Goal: Transaction & Acquisition: Subscribe to service/newsletter

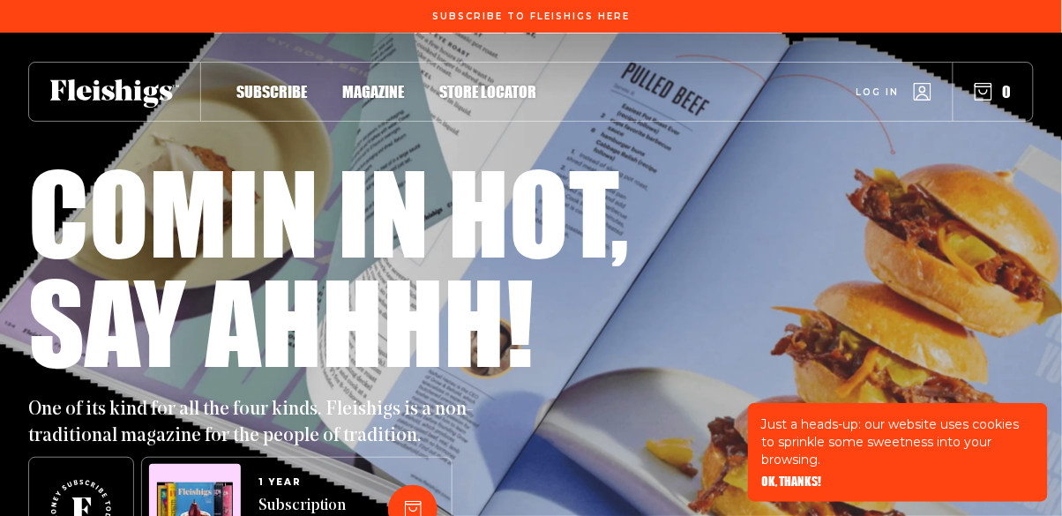
click at [380, 83] on span "Magazine" at bounding box center [373, 73] width 62 height 19
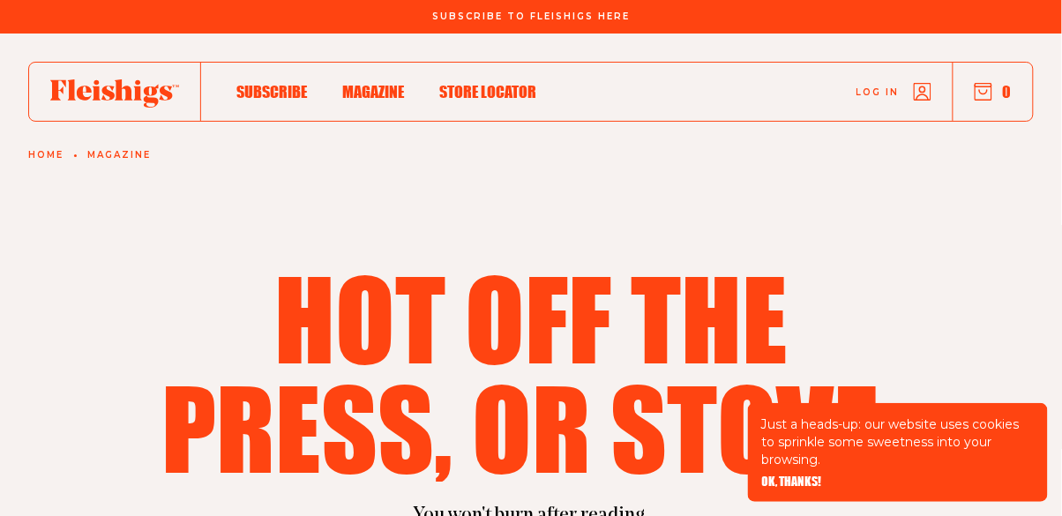
click at [375, 83] on span "Magazine" at bounding box center [373, 73] width 62 height 19
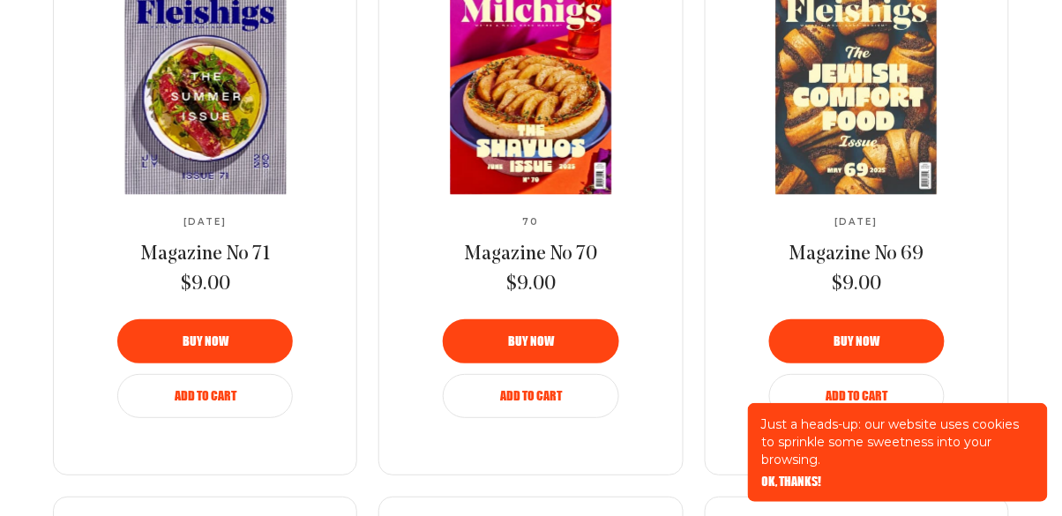
scroll to position [1396, 0]
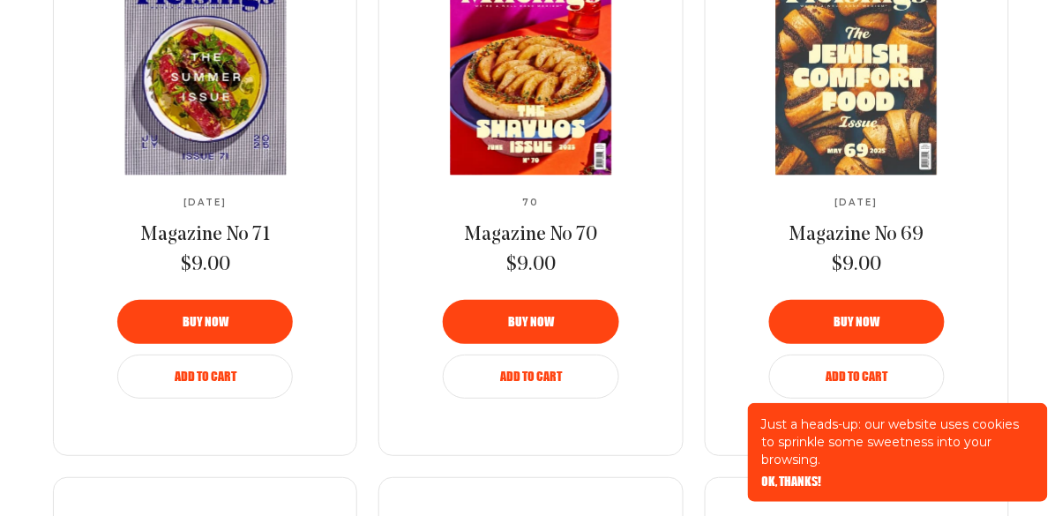
click at [544, 238] on span "Magazine No 70" at bounding box center [531, 235] width 133 height 20
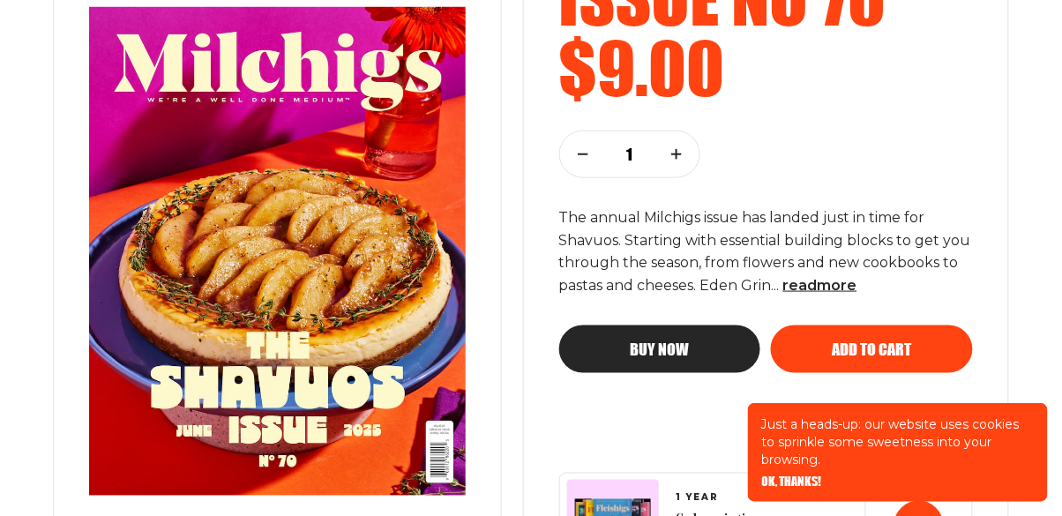
scroll to position [354, 0]
click at [806, 476] on span "OK, THANKS!" at bounding box center [792, 469] width 60 height 12
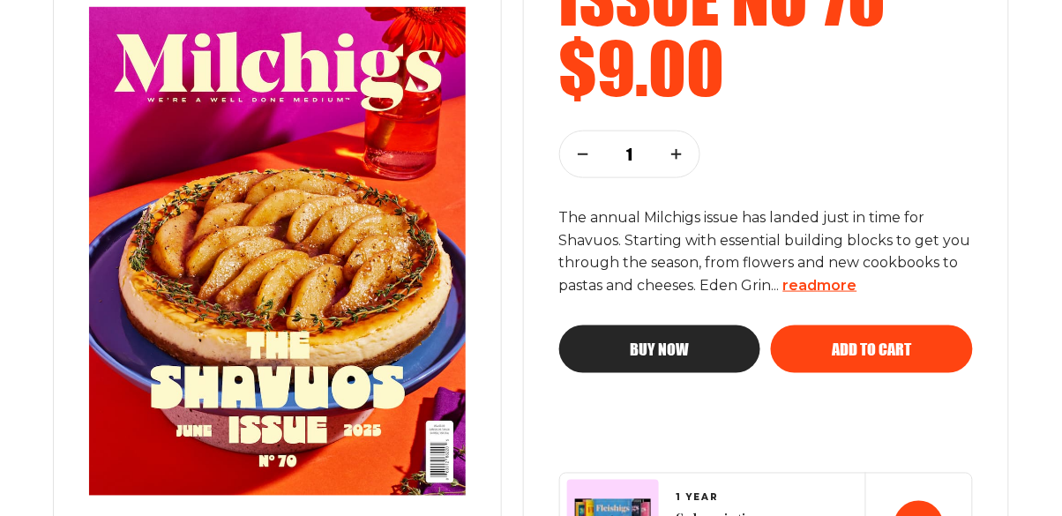
click at [838, 289] on span "read more" at bounding box center [821, 285] width 74 height 17
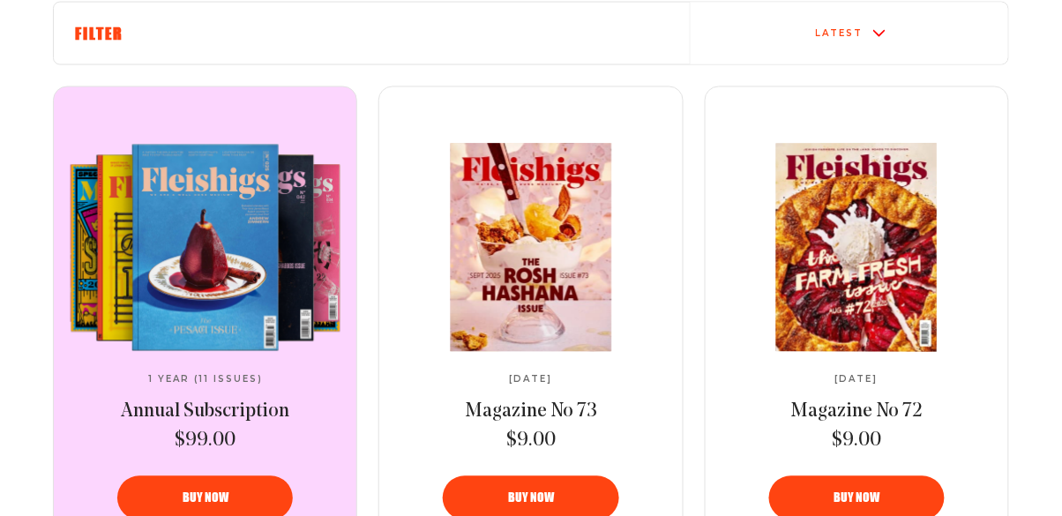
scroll to position [649, 0]
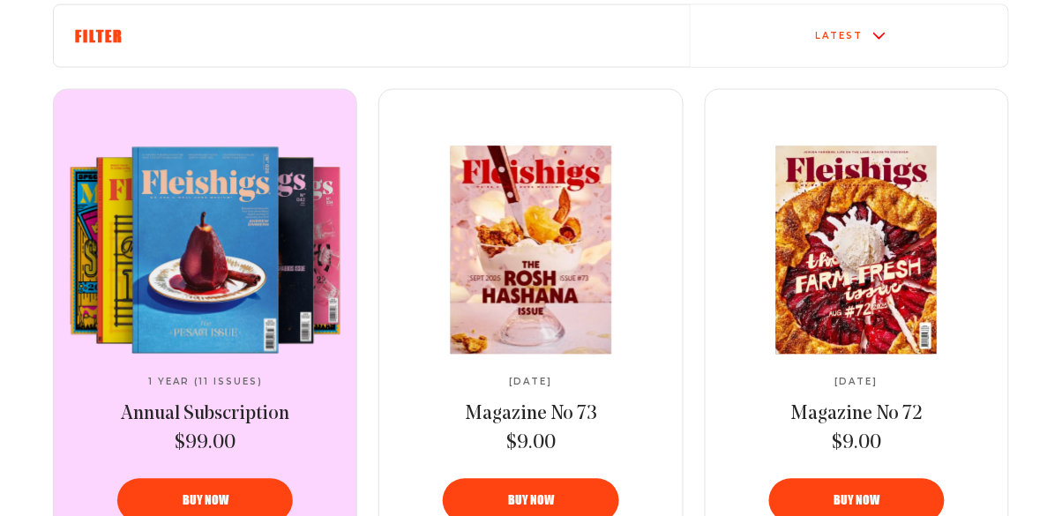
click at [236, 334] on video at bounding box center [205, 250] width 295 height 208
